Goal: Navigation & Orientation: Find specific page/section

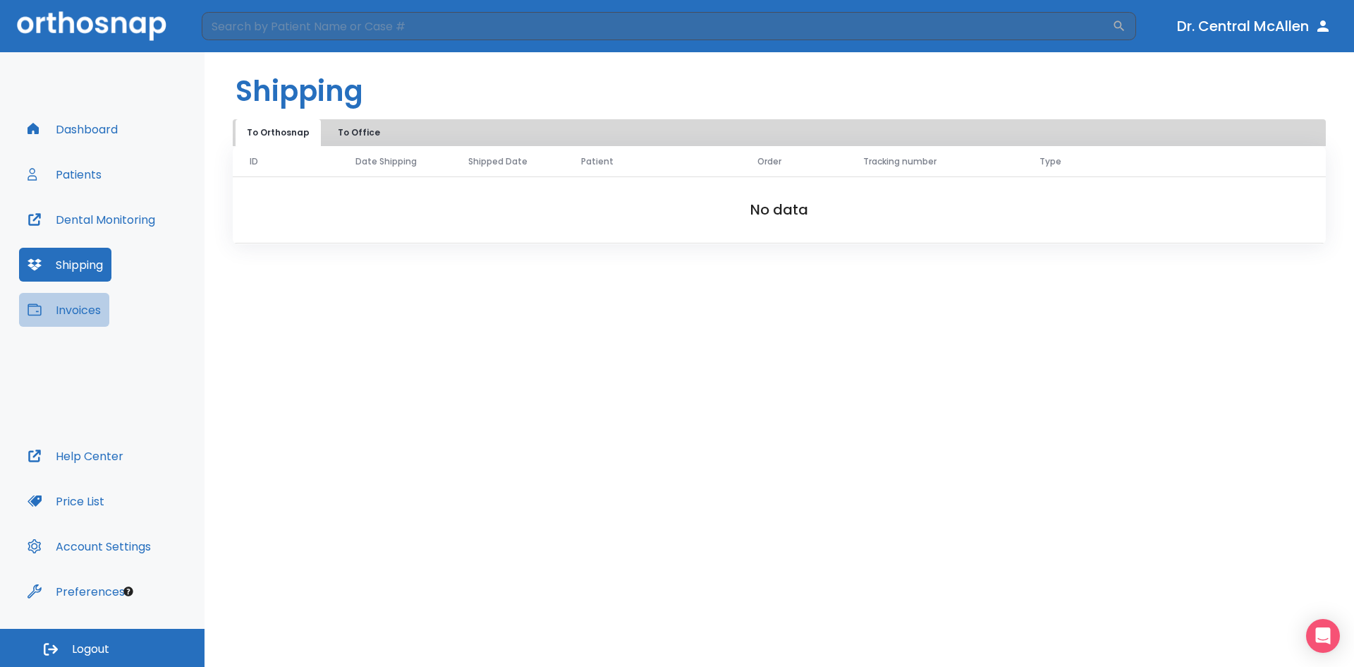
click at [92, 316] on button "Invoices" at bounding box center [64, 310] width 90 height 34
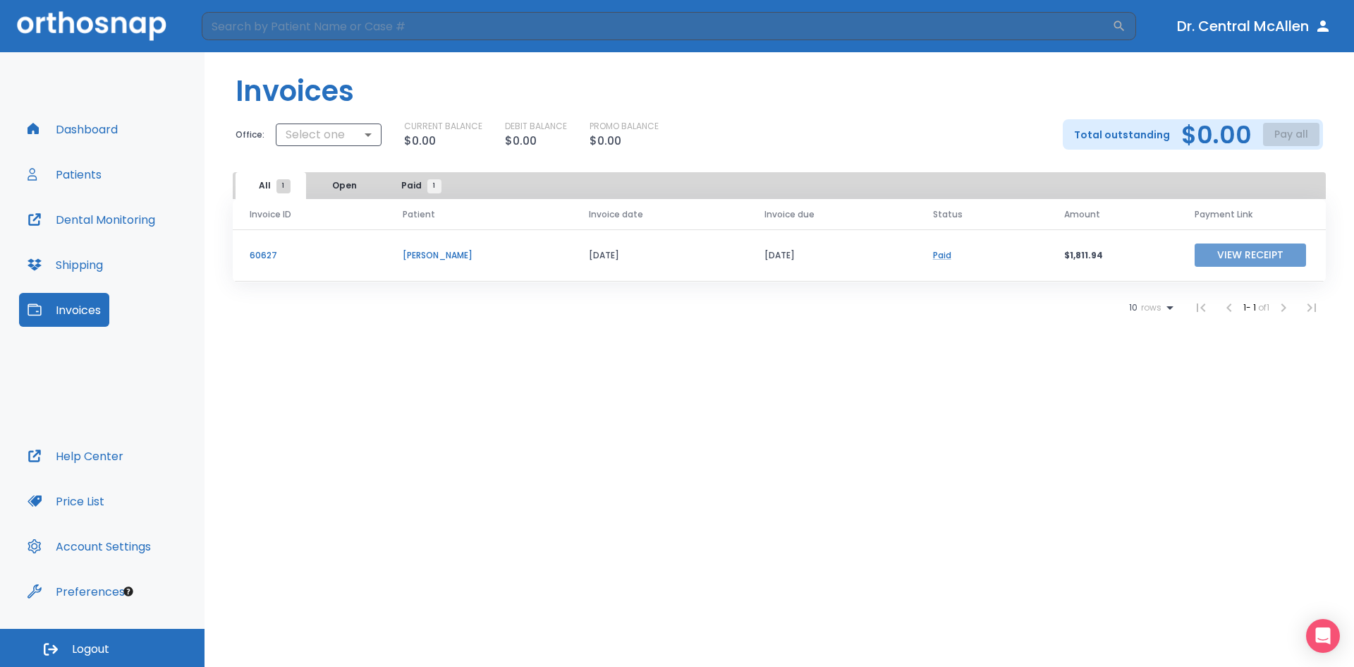
click at [1268, 254] on button "View Receipt" at bounding box center [1250, 254] width 111 height 23
click at [421, 183] on span "Paid 1" at bounding box center [417, 185] width 33 height 13
click at [66, 178] on button "Patients" at bounding box center [64, 174] width 91 height 34
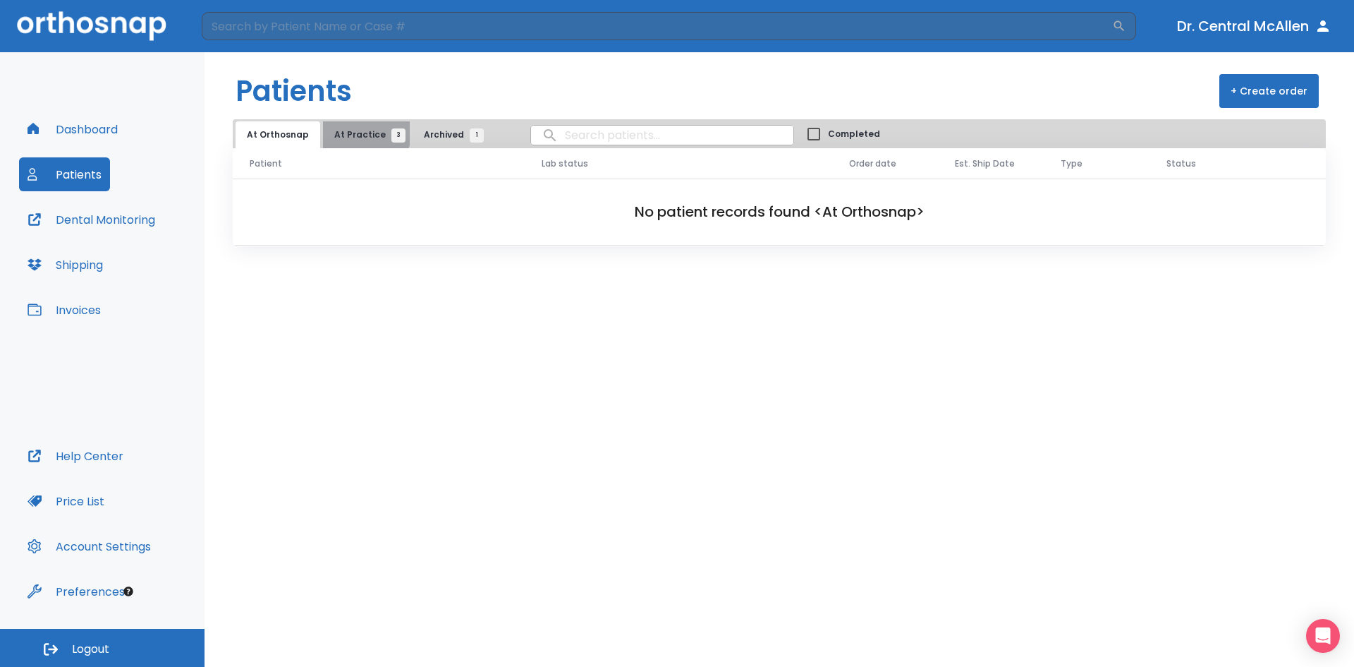
click at [360, 129] on span "At Practice 3" at bounding box center [366, 134] width 64 height 13
